Goal: Information Seeking & Learning: Learn about a topic

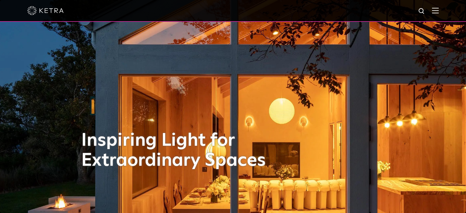
scroll to position [0, 0]
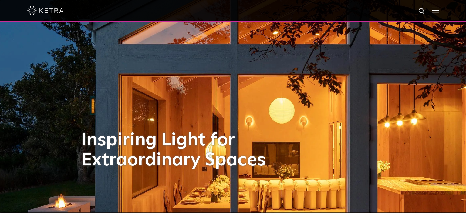
click at [438, 11] on img at bounding box center [435, 11] width 7 height 6
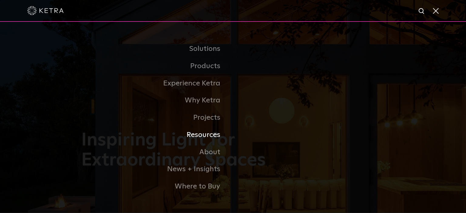
click at [209, 140] on link "Resources" at bounding box center [157, 135] width 152 height 17
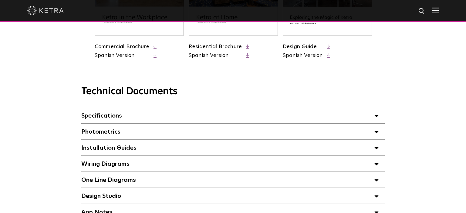
scroll to position [474, 0]
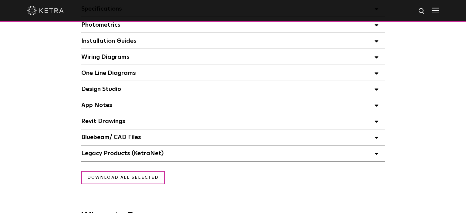
click at [341, 94] on div "Design Studio Select checkboxes to use the bulk download option below" at bounding box center [233, 89] width 304 height 16
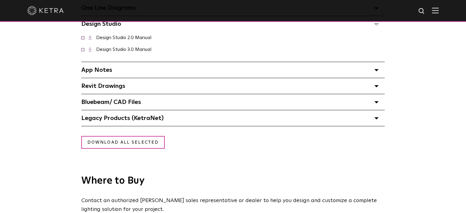
scroll to position [537, 0]
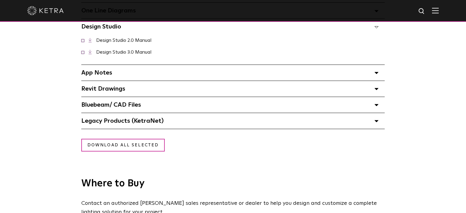
click at [151, 50] on link "Design Studio 3.0 Manual" at bounding box center [123, 52] width 55 height 5
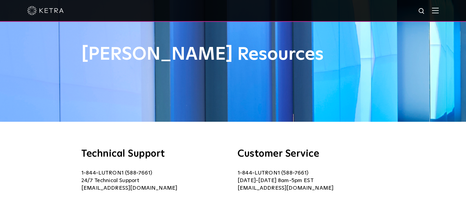
scroll to position [26, 0]
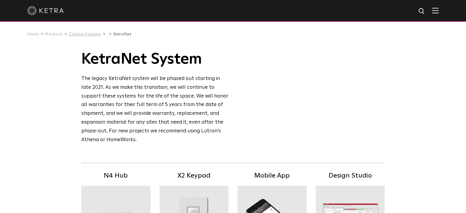
click at [90, 35] on link "Control Systems" at bounding box center [85, 34] width 32 height 4
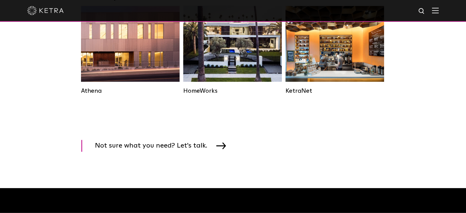
scroll to position [956, 0]
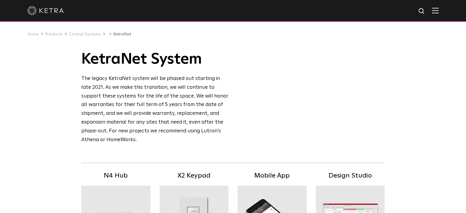
scroll to position [72, 0]
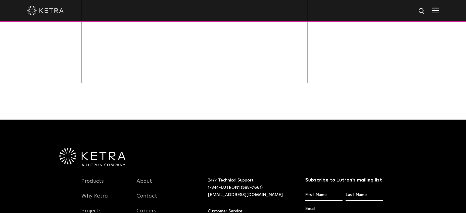
scroll to position [368, 0]
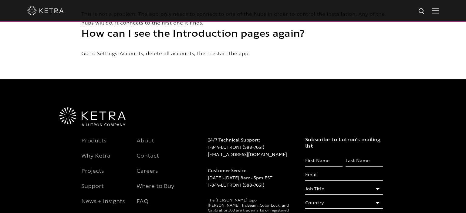
scroll to position [1665, 0]
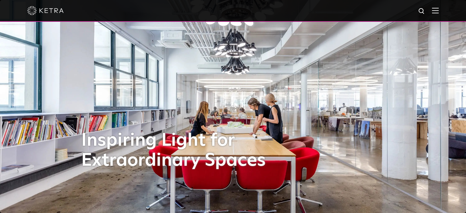
click at [437, 10] on img at bounding box center [435, 11] width 7 height 6
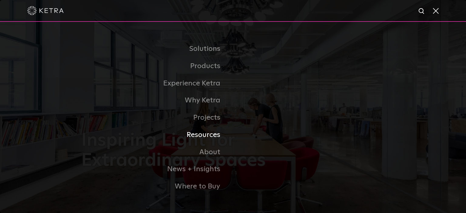
click at [206, 134] on link "Resources" at bounding box center [157, 135] width 152 height 17
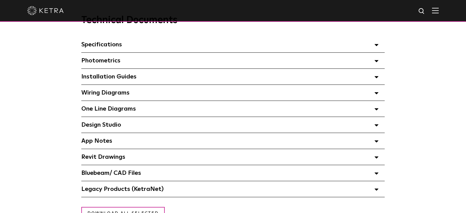
scroll to position [438, 0]
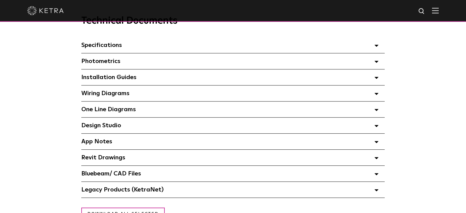
click at [186, 125] on div "Design Studio Select checkboxes to use the bulk download option below" at bounding box center [233, 126] width 304 height 16
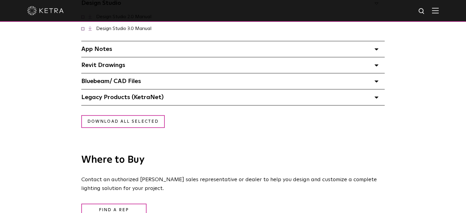
scroll to position [622, 0]
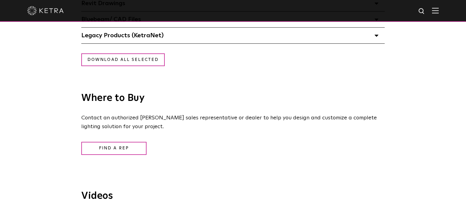
click at [216, 28] on div "Legacy Products (KetraNet) Select checkboxes to use the bulk download option be…" at bounding box center [233, 36] width 304 height 16
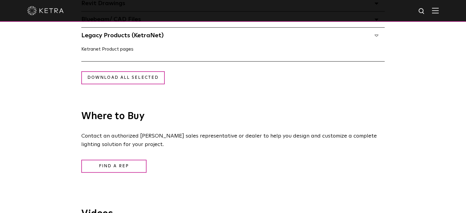
click at [123, 47] on link "Ketranet Product pages" at bounding box center [107, 49] width 52 height 5
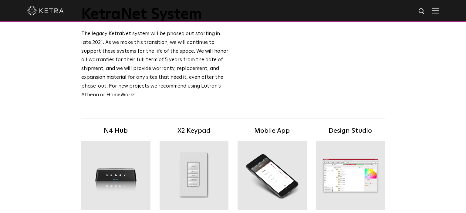
scroll to position [45, 0]
click at [272, 165] on div at bounding box center [272, 175] width 69 height 69
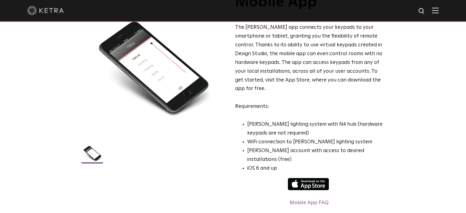
scroll to position [53, 0]
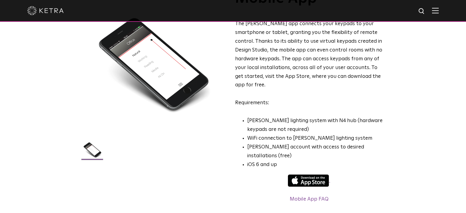
click at [304, 175] on img at bounding box center [308, 181] width 41 height 12
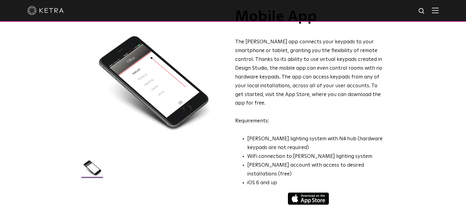
scroll to position [74, 0]
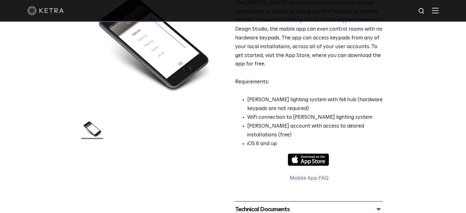
click at [277, 154] on center at bounding box center [309, 164] width 148 height 21
